Goal: Task Accomplishment & Management: Complete application form

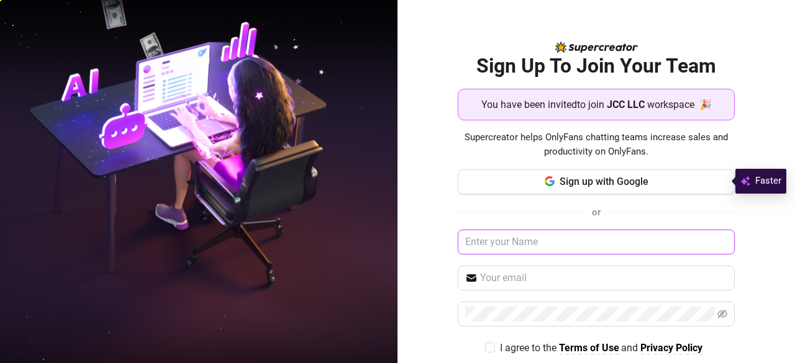
click at [569, 245] on input "text" at bounding box center [597, 242] width 278 height 25
type input "P"
type input "Princess"
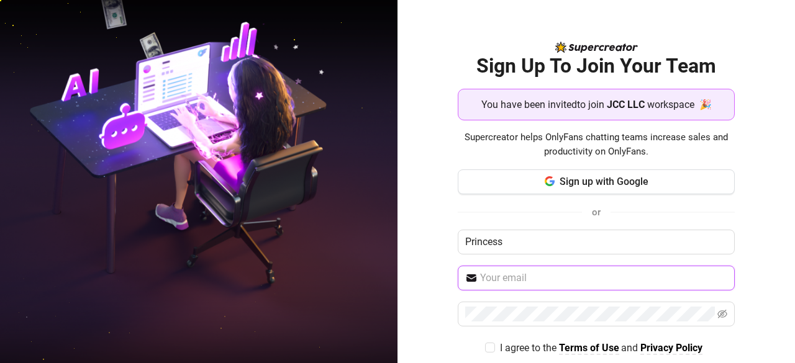
click at [540, 279] on input "text" at bounding box center [604, 278] width 248 height 15
type input "viernezalorien@gmail.com"
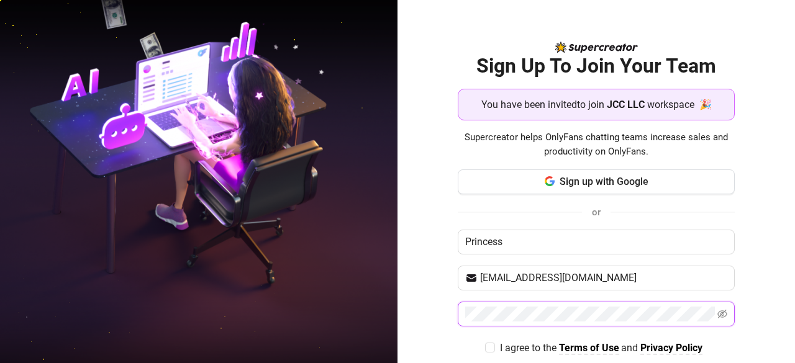
scroll to position [54, 0]
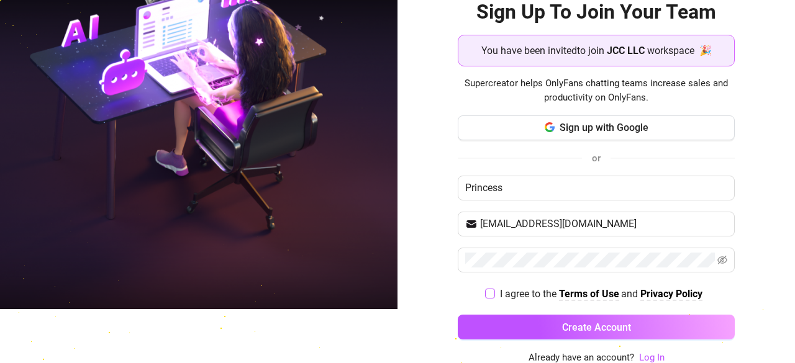
click at [485, 291] on input "I agree to the Terms of Use and Privacy Policy" at bounding box center [489, 293] width 9 height 9
checkbox input "true"
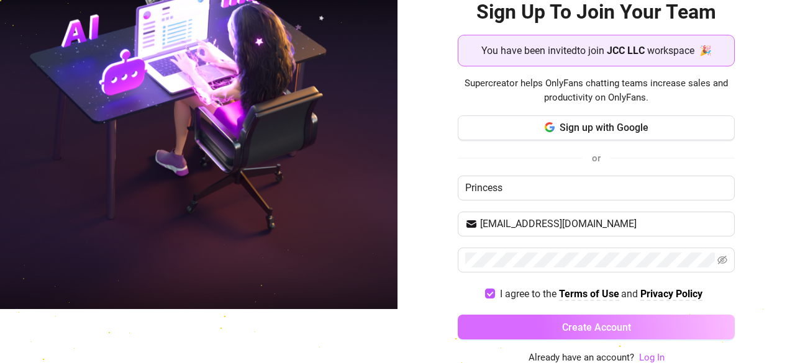
click at [487, 322] on button "Create Account" at bounding box center [597, 327] width 278 height 25
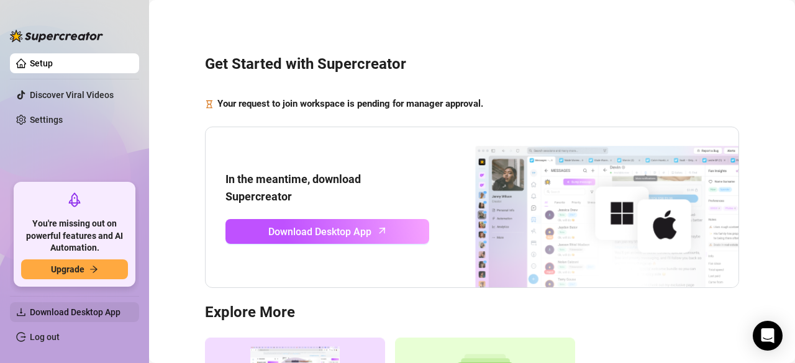
click at [111, 316] on span "Download Desktop App" at bounding box center [75, 312] width 91 height 10
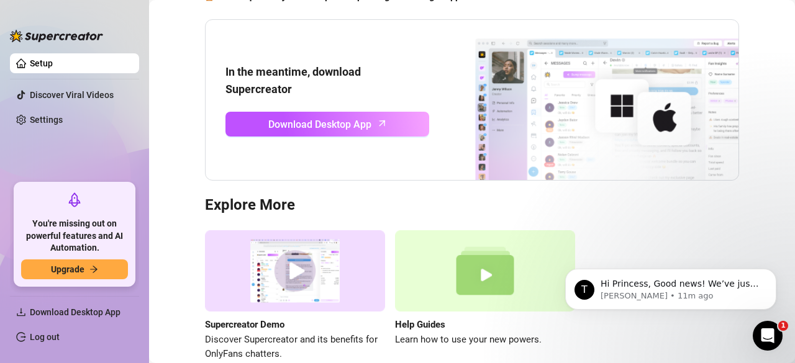
scroll to position [124, 0]
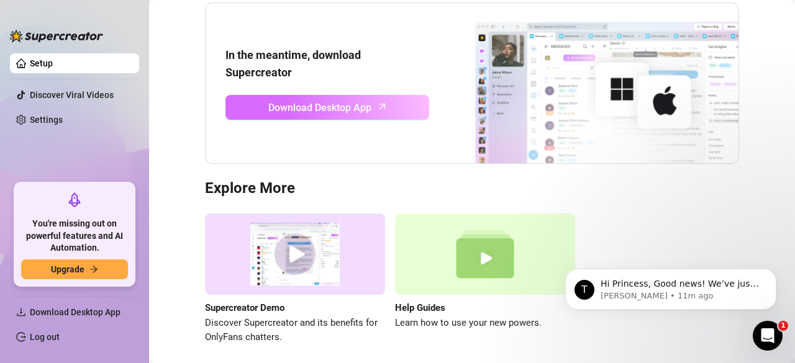
click at [352, 114] on span "Download Desktop App" at bounding box center [319, 108] width 103 height 16
